Goal: Navigation & Orientation: Understand site structure

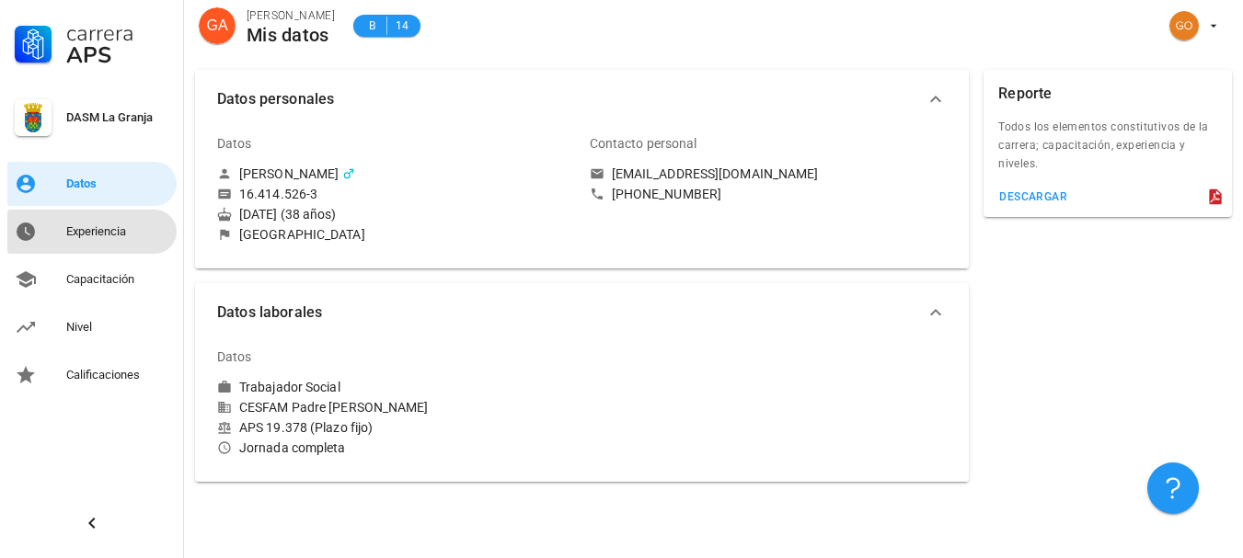
click at [86, 233] on div "Experiencia" at bounding box center [117, 231] width 103 height 15
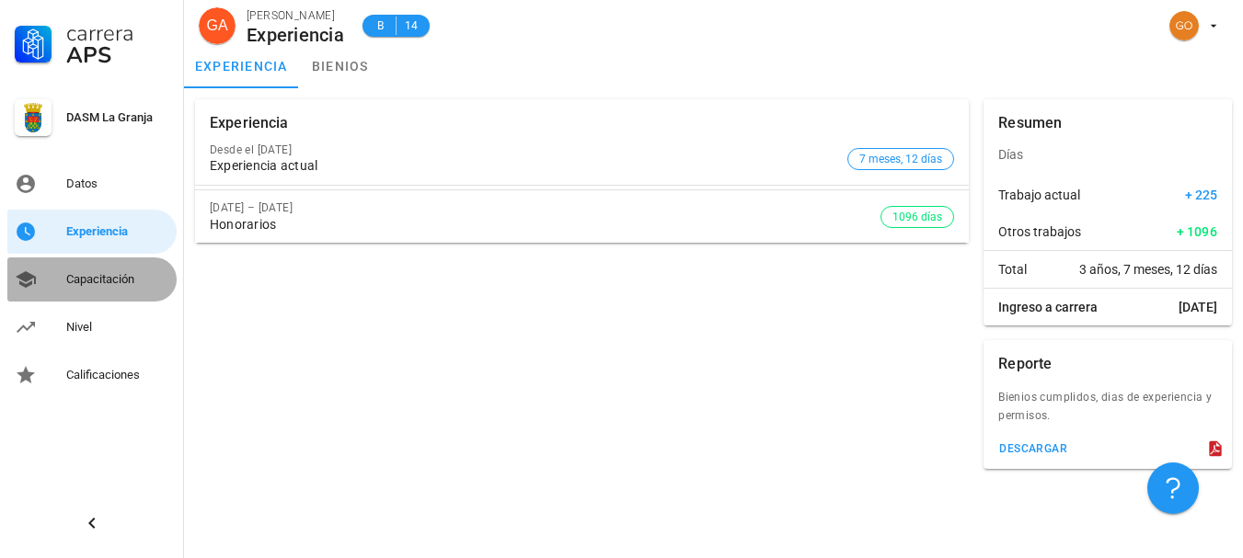
click at [110, 284] on div "Capacitación" at bounding box center [117, 279] width 103 height 15
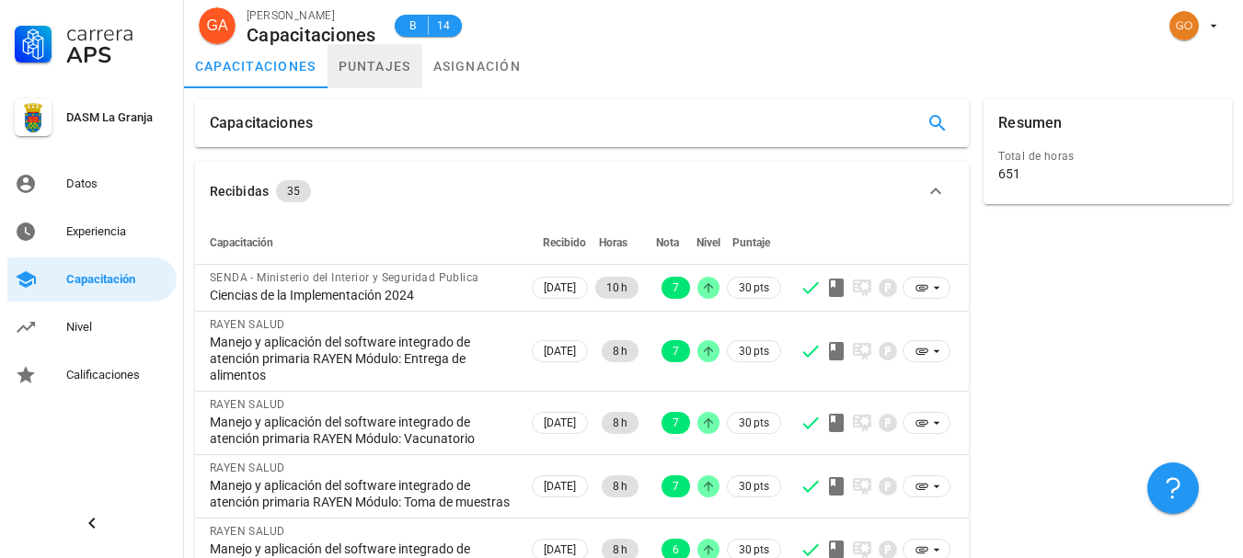
click at [346, 70] on link "puntajes" at bounding box center [375, 66] width 95 height 44
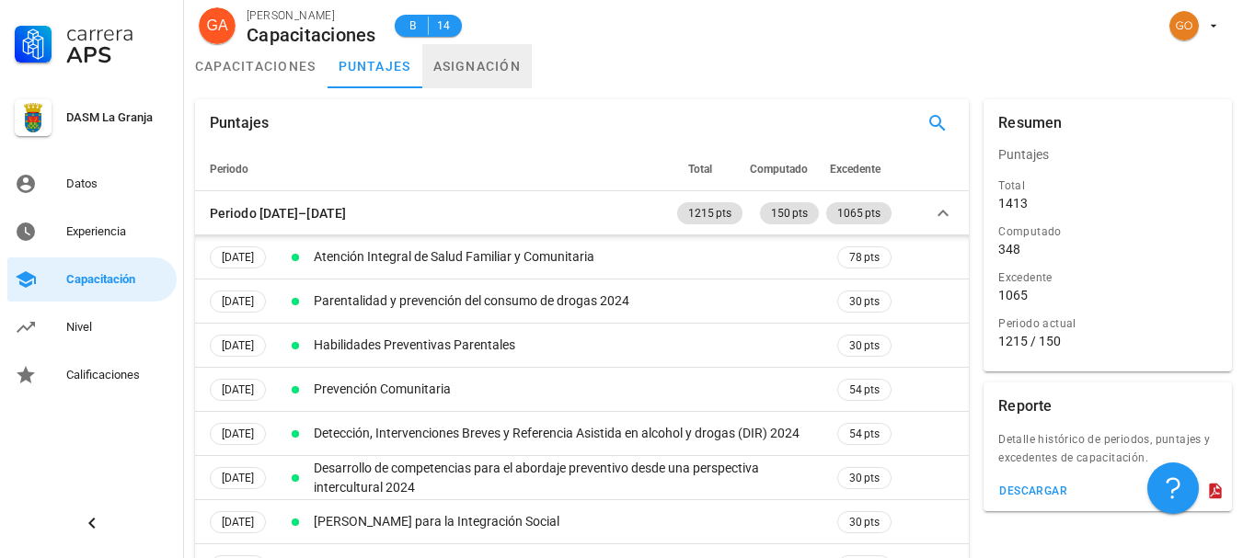
click at [467, 73] on link "asignación" at bounding box center [477, 66] width 110 height 44
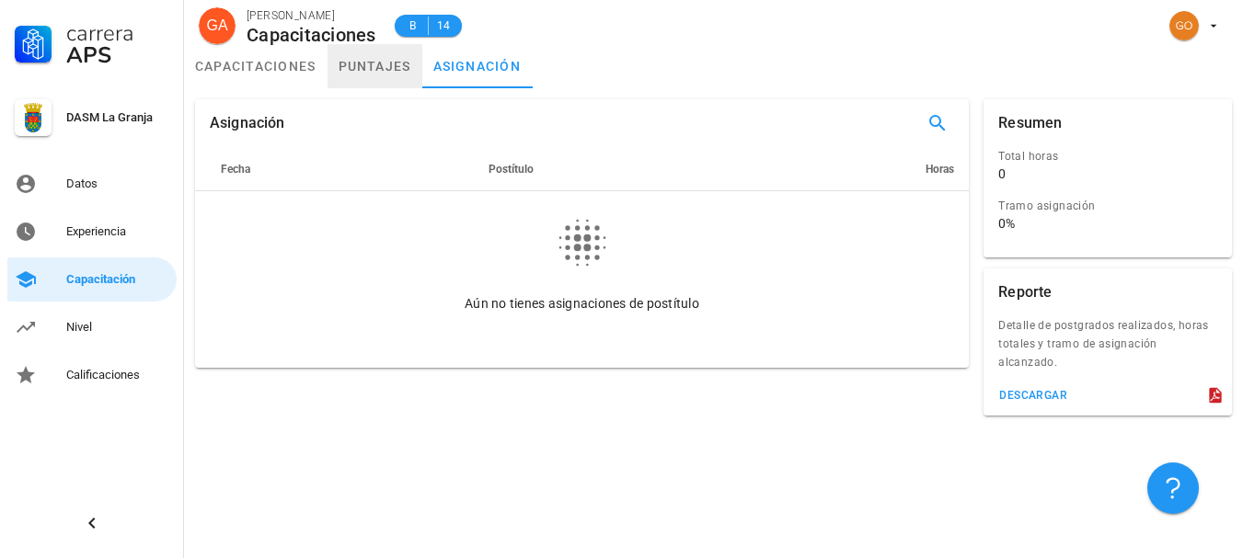
click at [342, 75] on link "puntajes" at bounding box center [375, 66] width 95 height 44
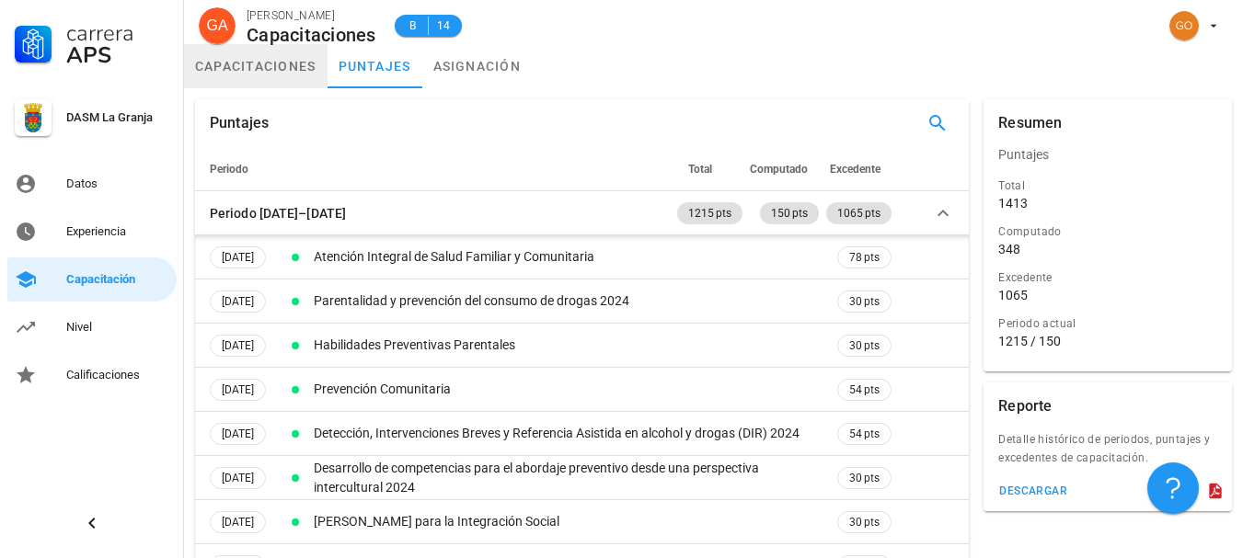
click at [239, 63] on link "capacitaciones" at bounding box center [256, 66] width 144 height 44
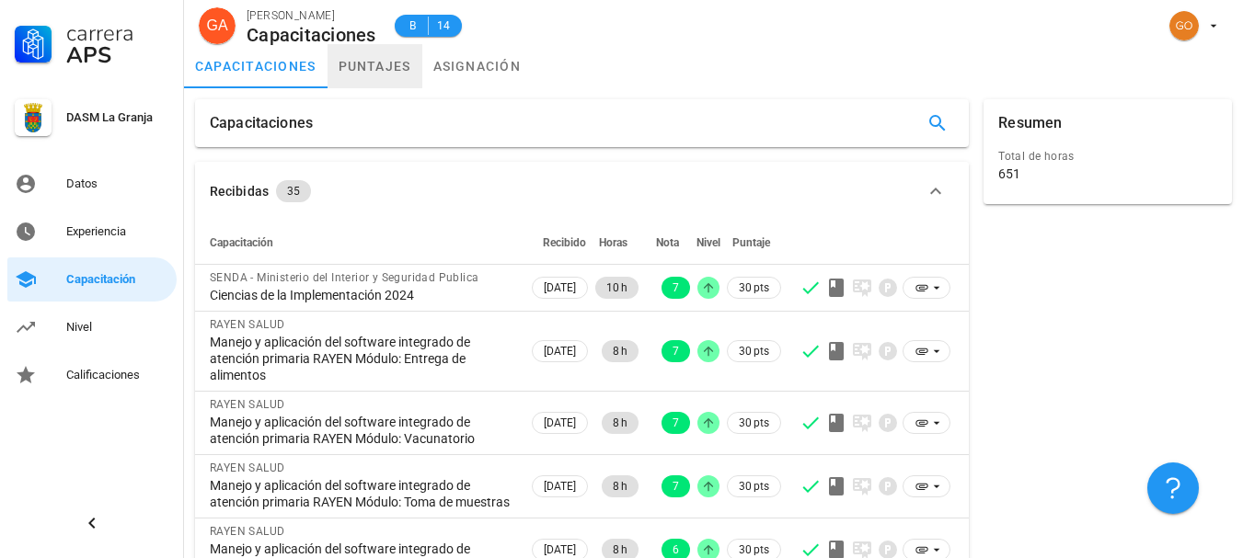
click at [408, 52] on link "puntajes" at bounding box center [375, 66] width 95 height 44
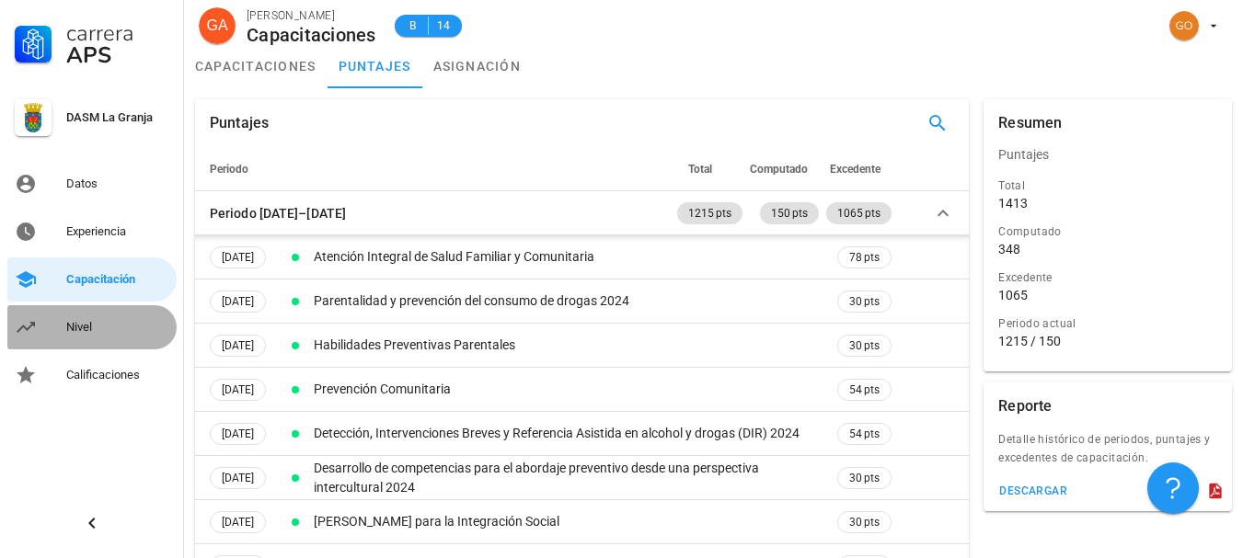
click at [110, 324] on div "Nivel" at bounding box center [117, 327] width 103 height 15
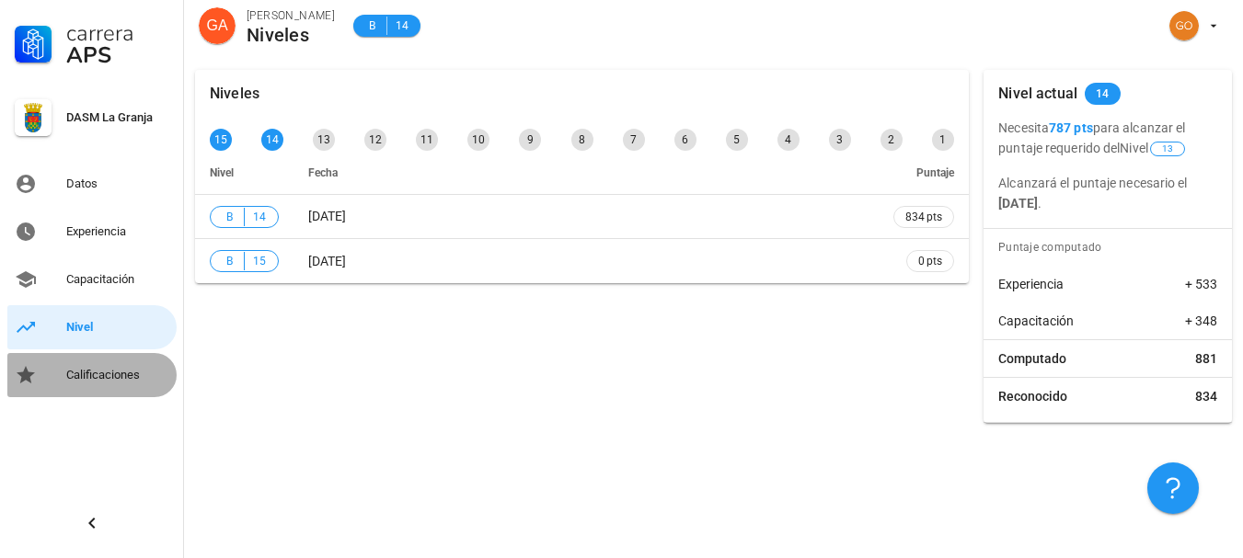
click at [102, 375] on div "Calificaciones" at bounding box center [117, 375] width 103 height 15
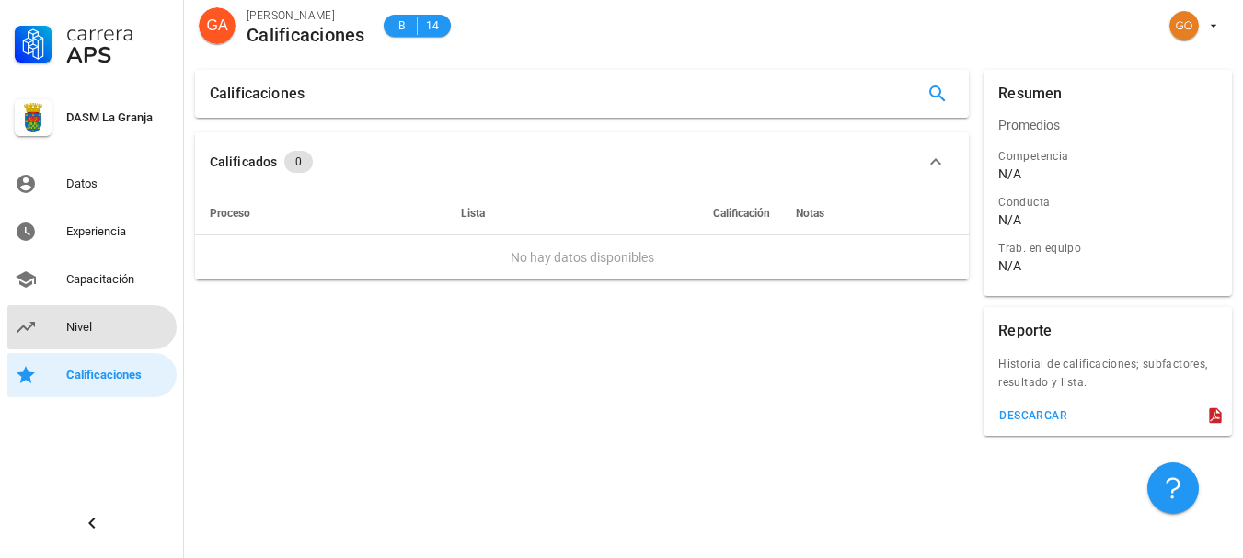
click at [104, 348] on link "Nivel" at bounding box center [91, 327] width 169 height 44
